Goal: Find specific page/section

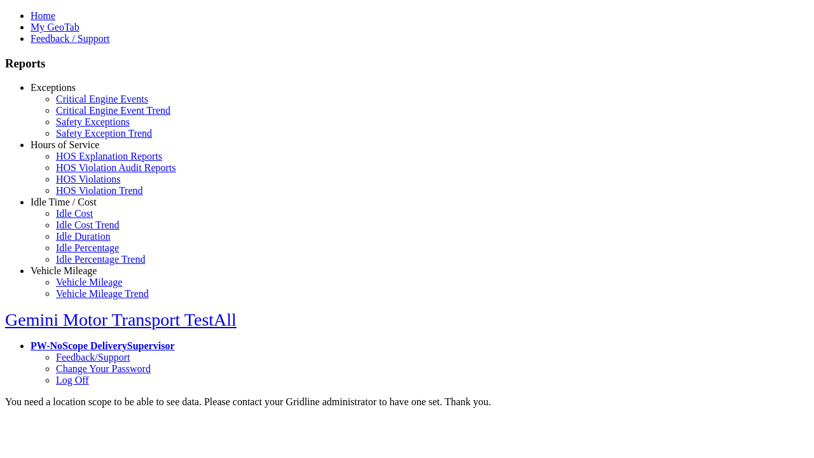
click at [73, 93] on link "Exceptions" at bounding box center [53, 87] width 45 height 11
click at [83, 127] on link "Safety Exceptions" at bounding box center [93, 121] width 74 height 11
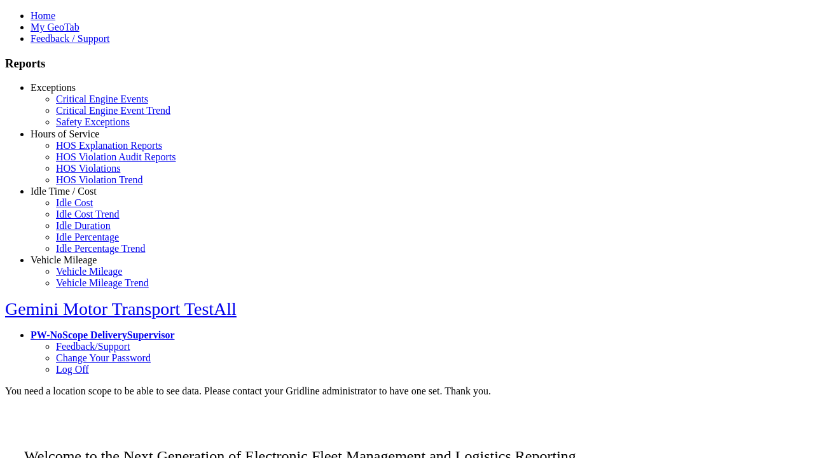
scroll to position [51, 0]
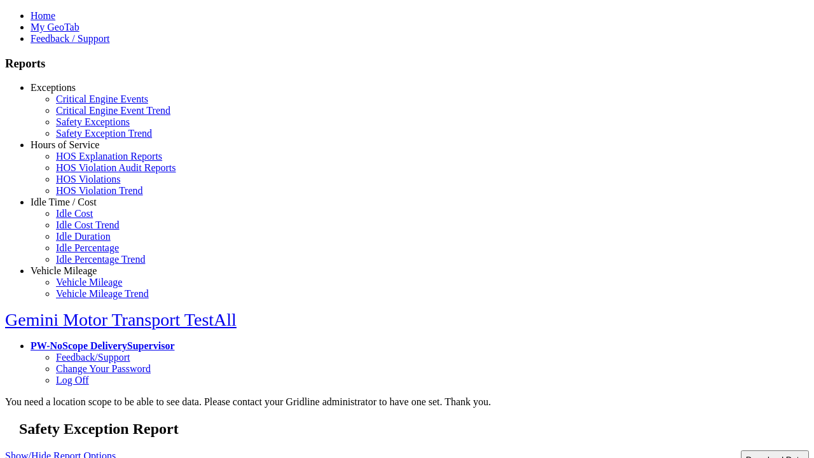
type input "**********"
